Goal: Answer question/provide support

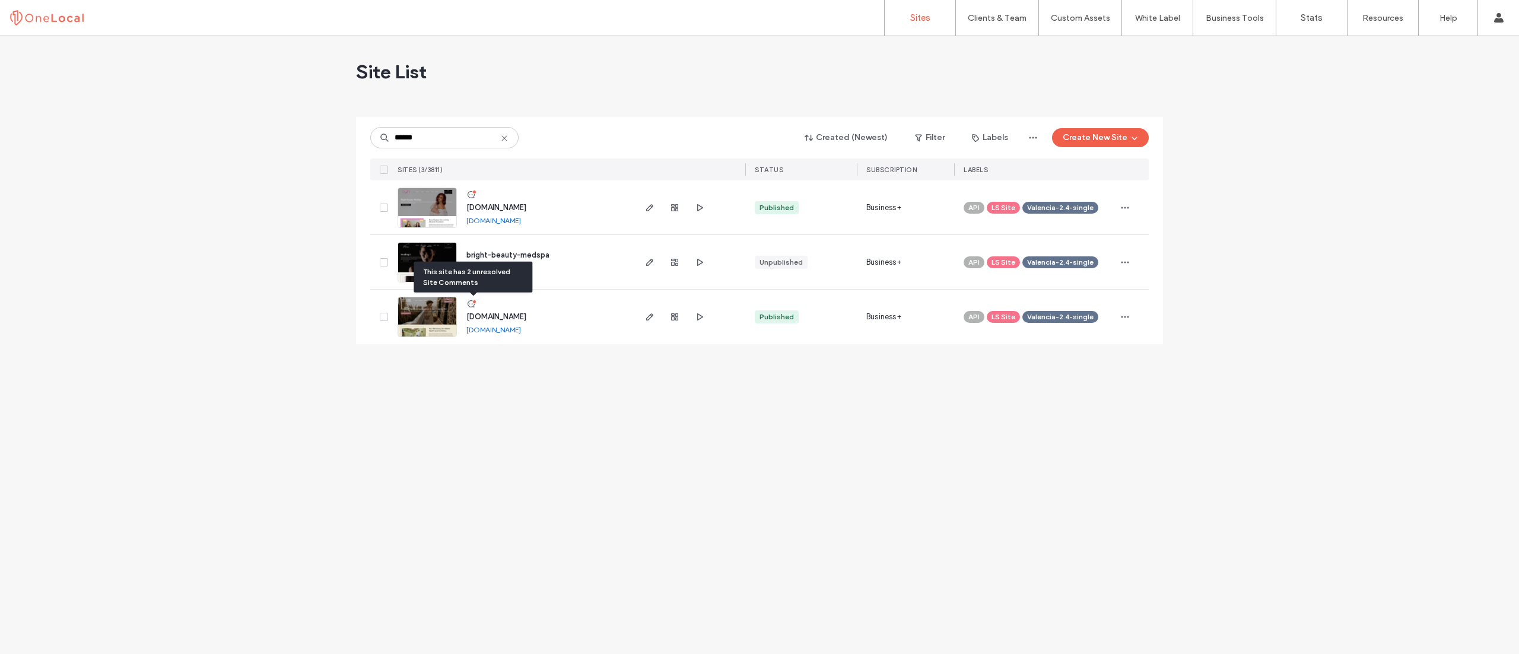
type input "******"
click at [471, 303] on icon at bounding box center [471, 303] width 9 height 9
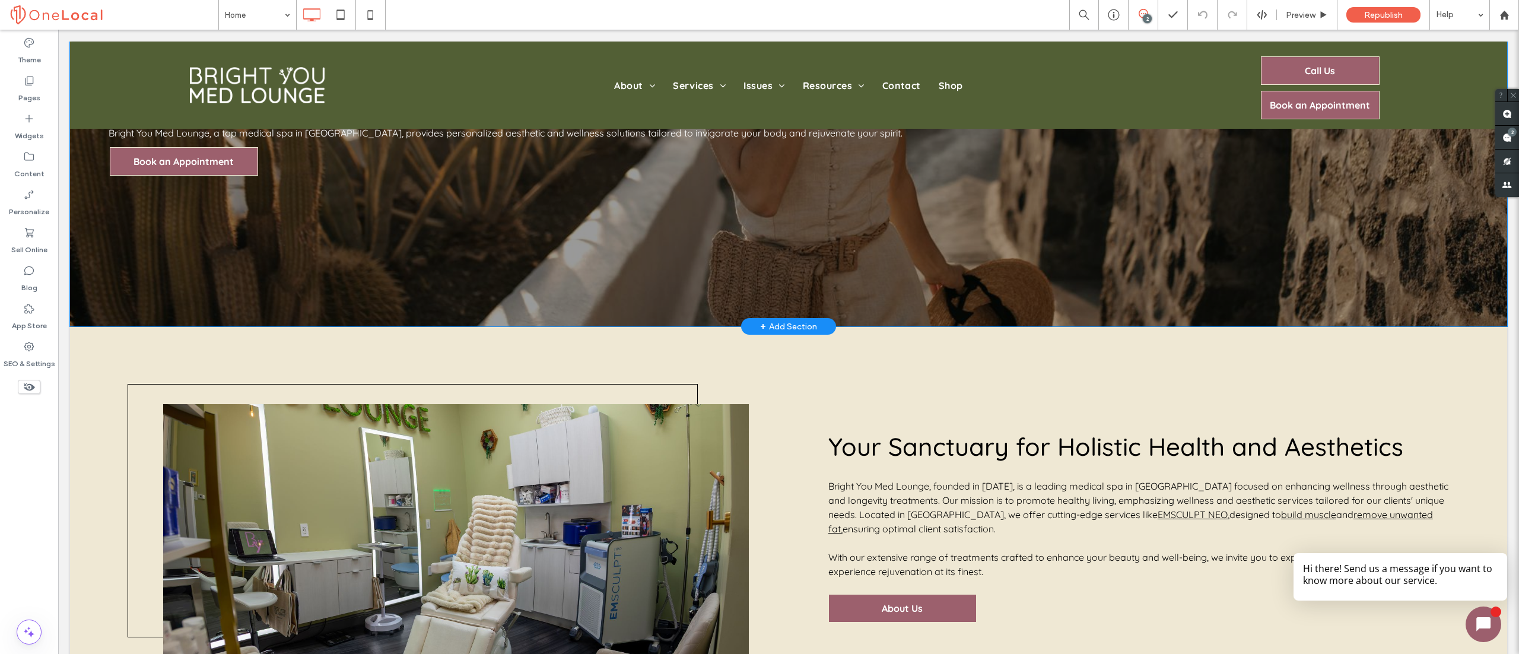
scroll to position [119, 0]
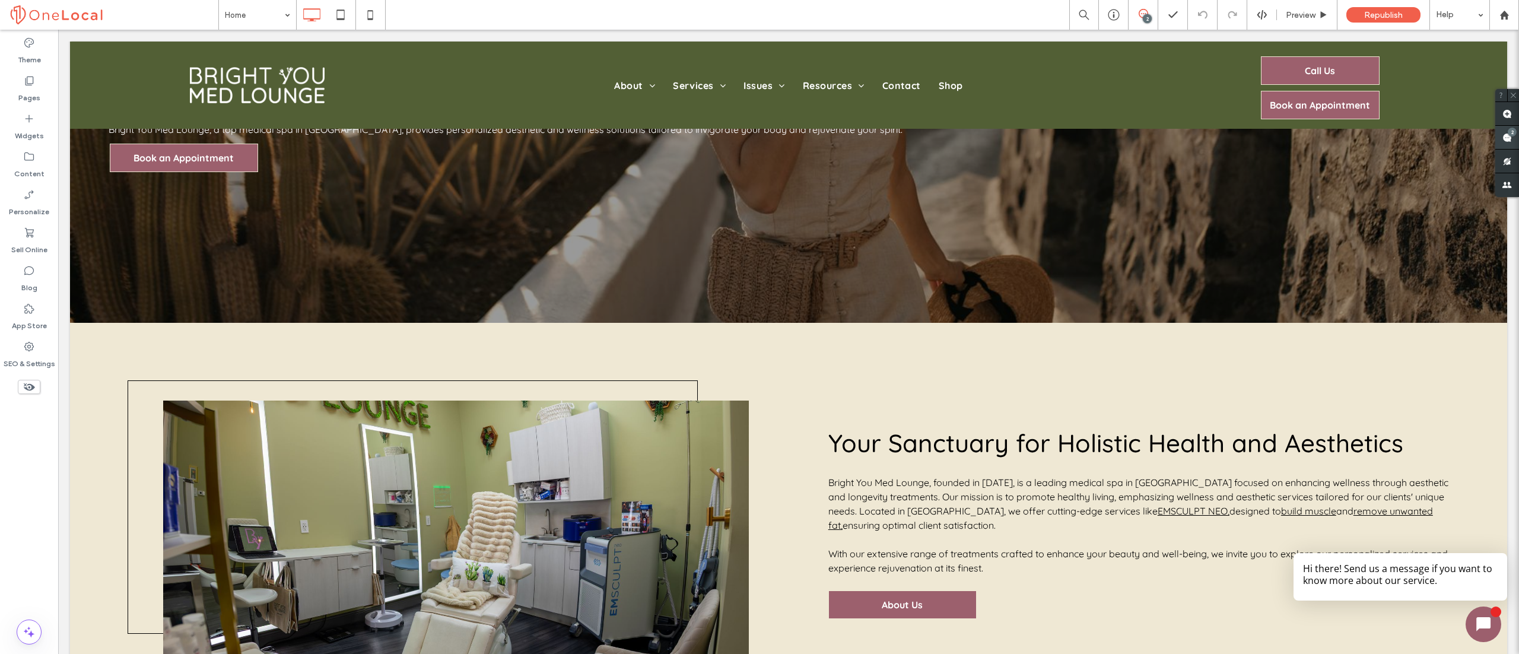
click at [1503, 137] on span at bounding box center [1508, 137] width 24 height 23
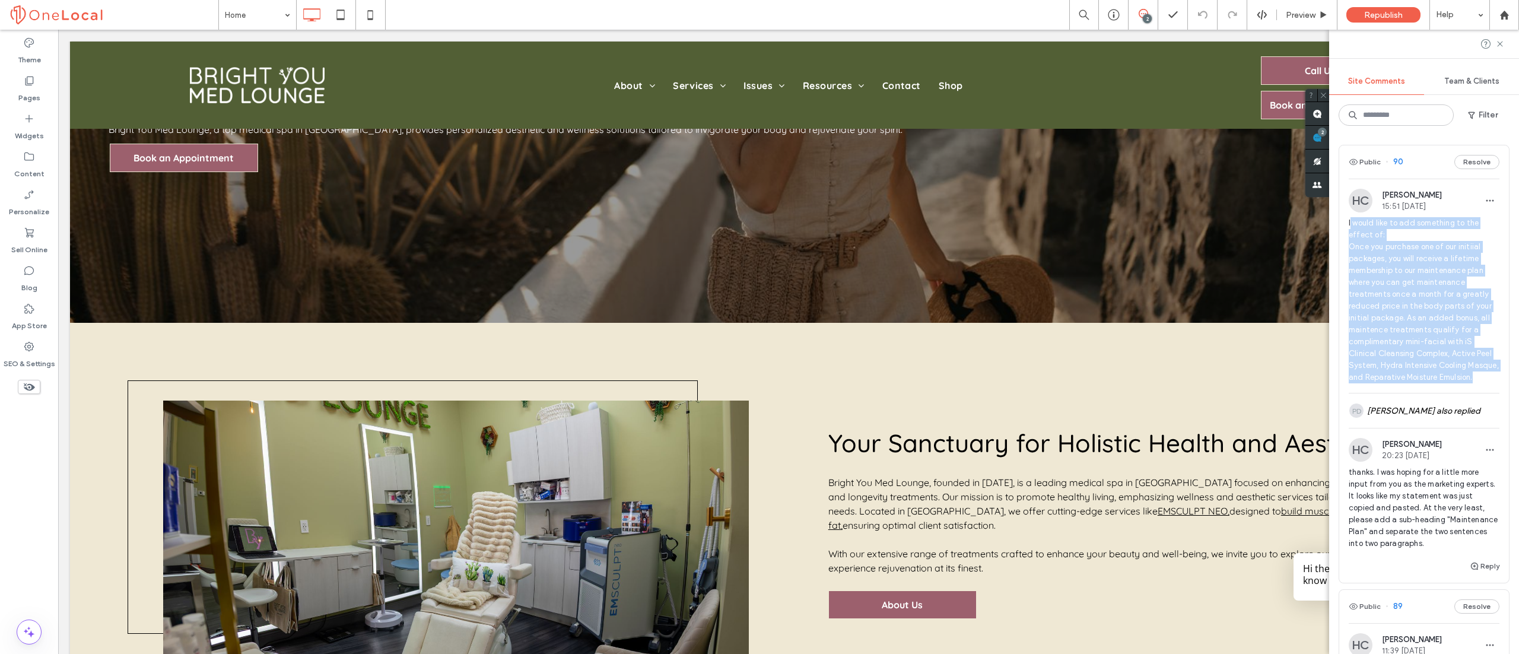
copy span "would like to add something to the effect of: Once you purchase one of our init…"
drag, startPoint x: 1351, startPoint y: 227, endPoint x: 1468, endPoint y: 401, distance: 209.6
click at [1468, 383] on span "I would like to add something to the effect of: Once you purchase one of our in…" at bounding box center [1424, 300] width 151 height 166
